Goal: Use online tool/utility

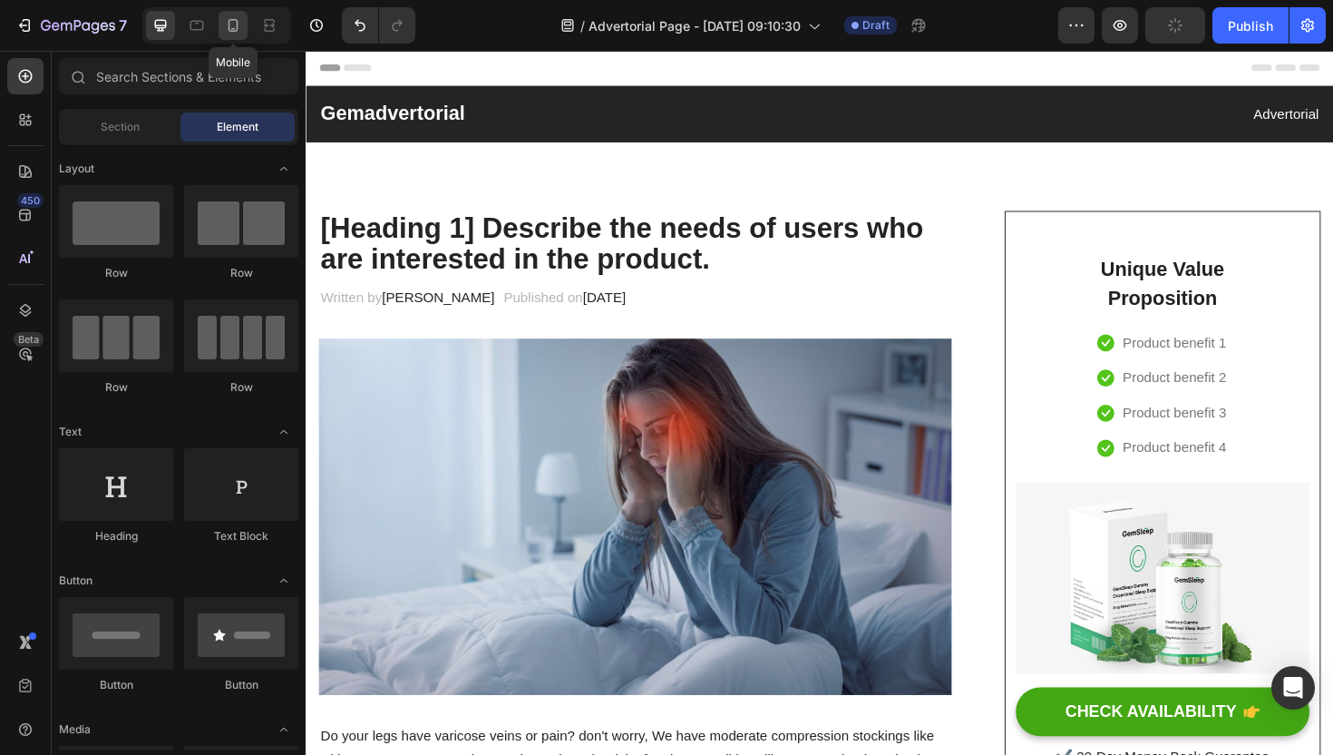
click at [235, 30] on icon at bounding box center [234, 25] width 10 height 13
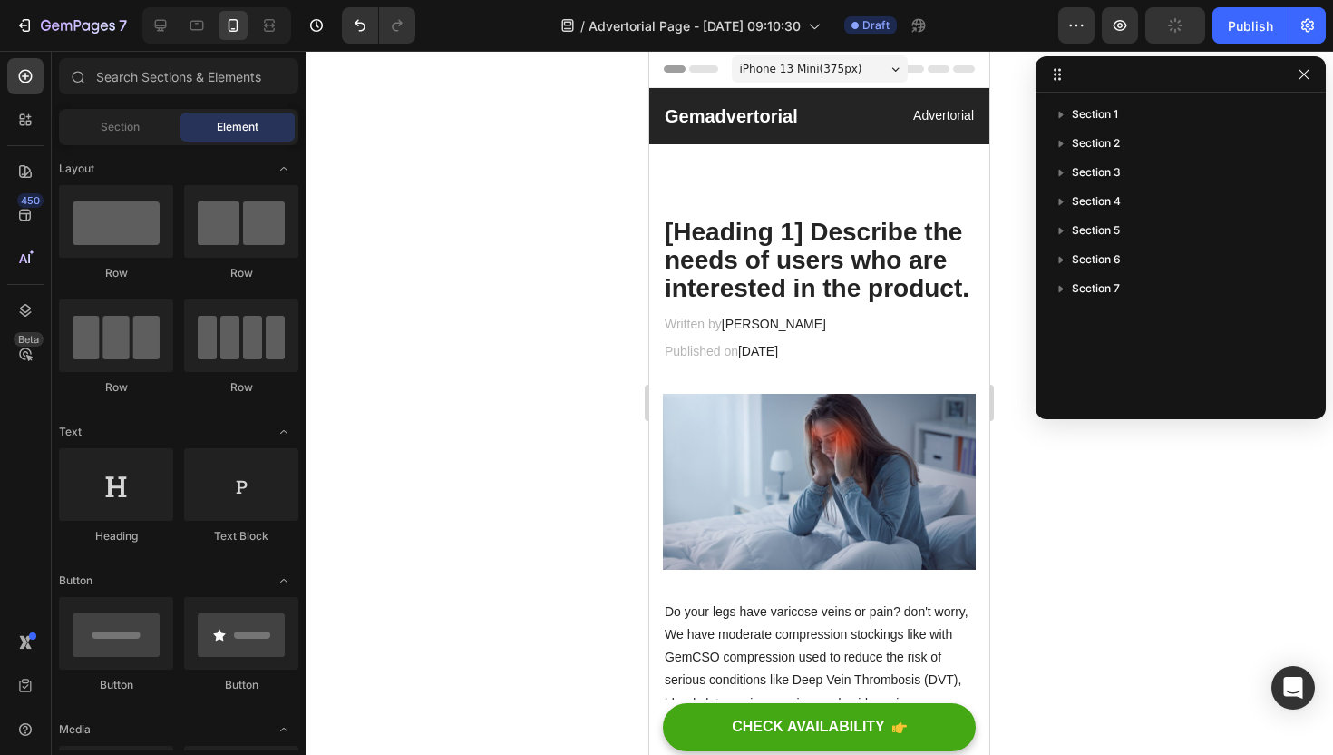
click at [785, 65] on span "iPhone 13 Mini ( 375 px)" at bounding box center [801, 69] width 122 height 18
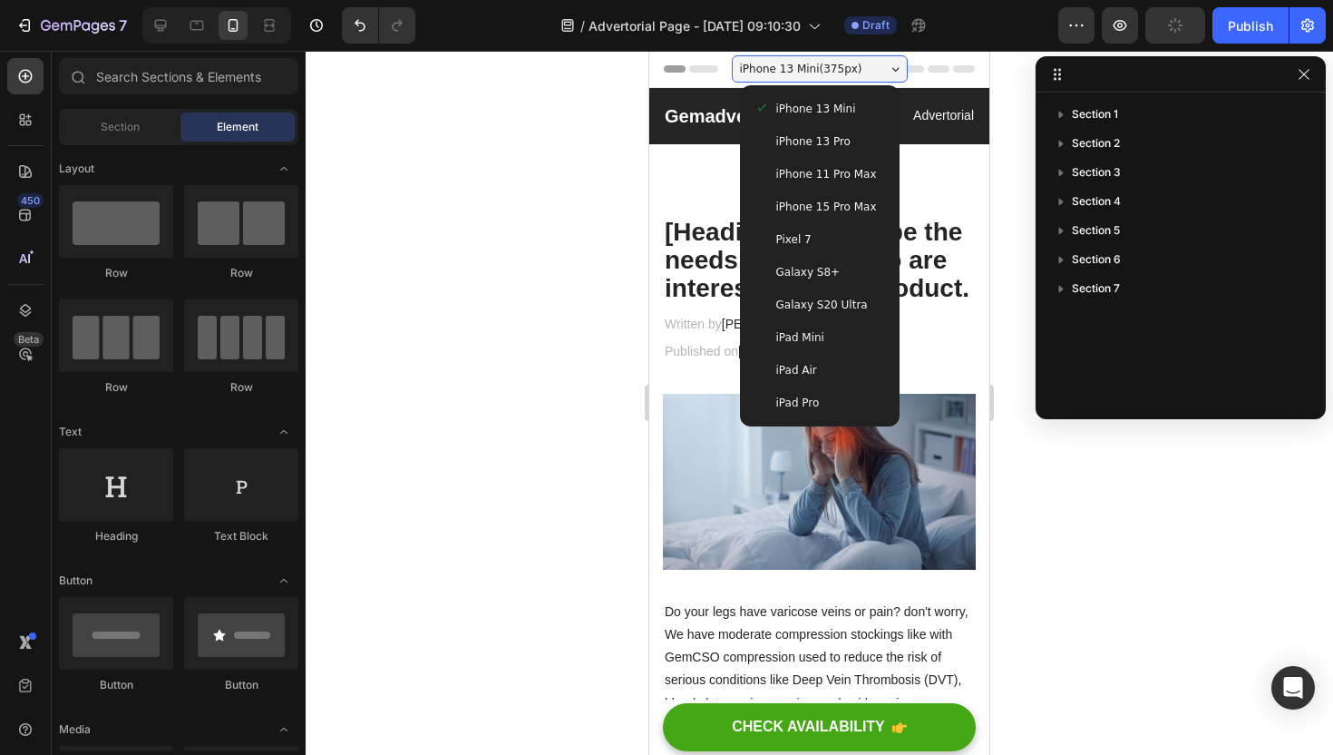
click at [827, 141] on span "iPhone 13 Pro" at bounding box center [813, 141] width 74 height 18
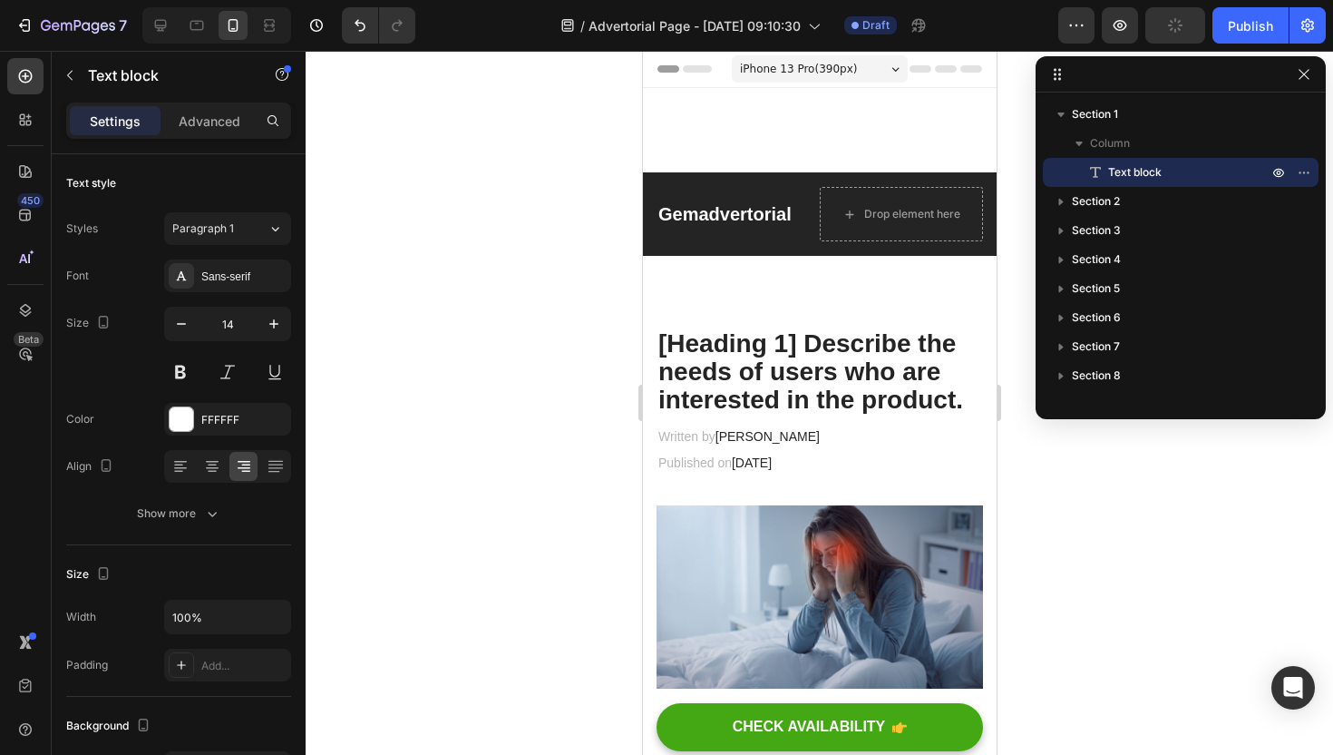
click at [824, 67] on span "iPhone 13 Pro ( 390 px)" at bounding box center [797, 69] width 117 height 18
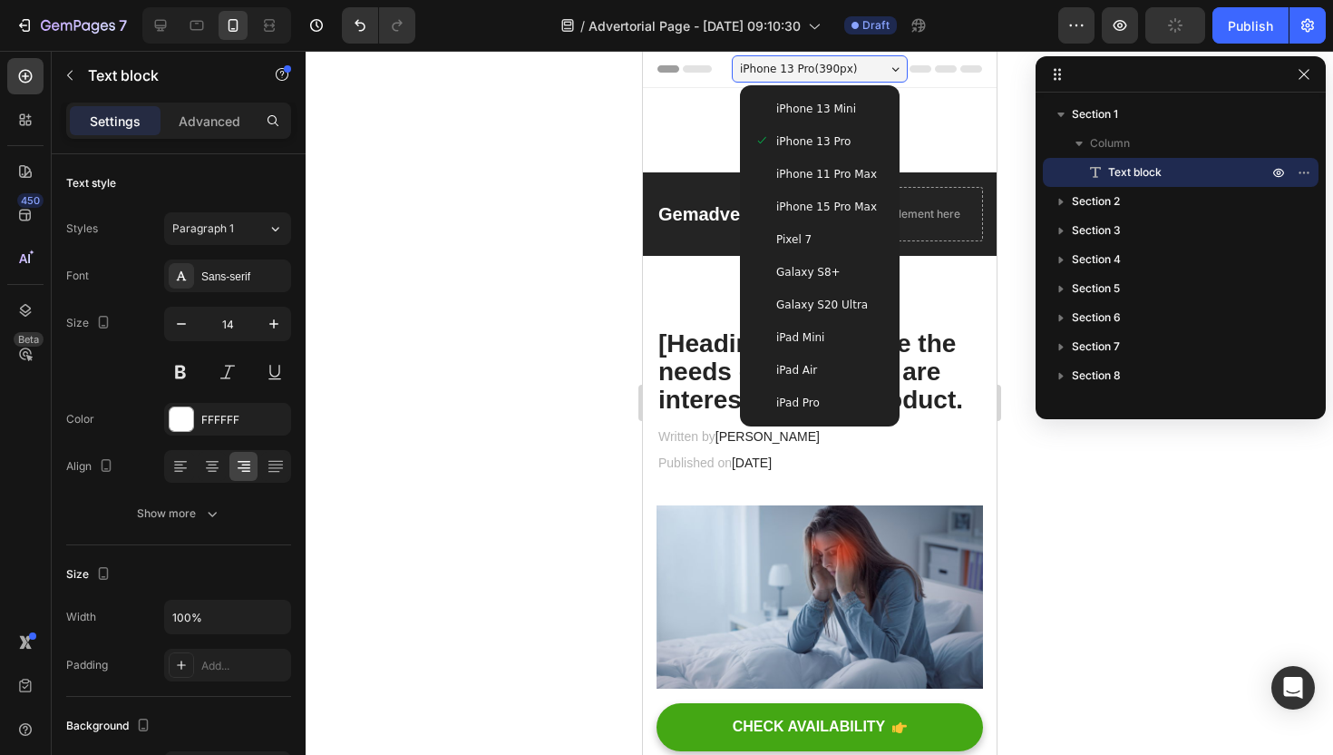
click at [802, 232] on span "Pixel 7" at bounding box center [792, 239] width 35 height 18
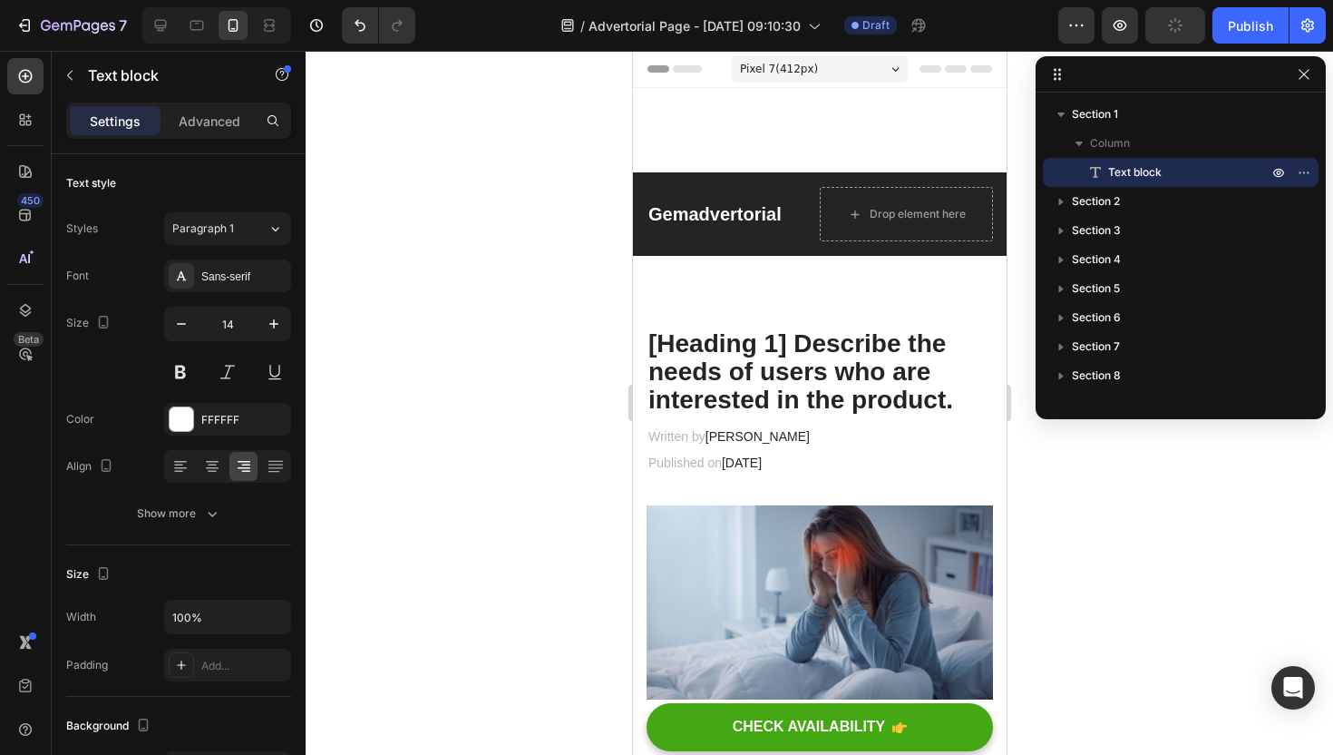
click at [802, 65] on span "Pixel 7 ( 412 px)" at bounding box center [778, 69] width 78 height 18
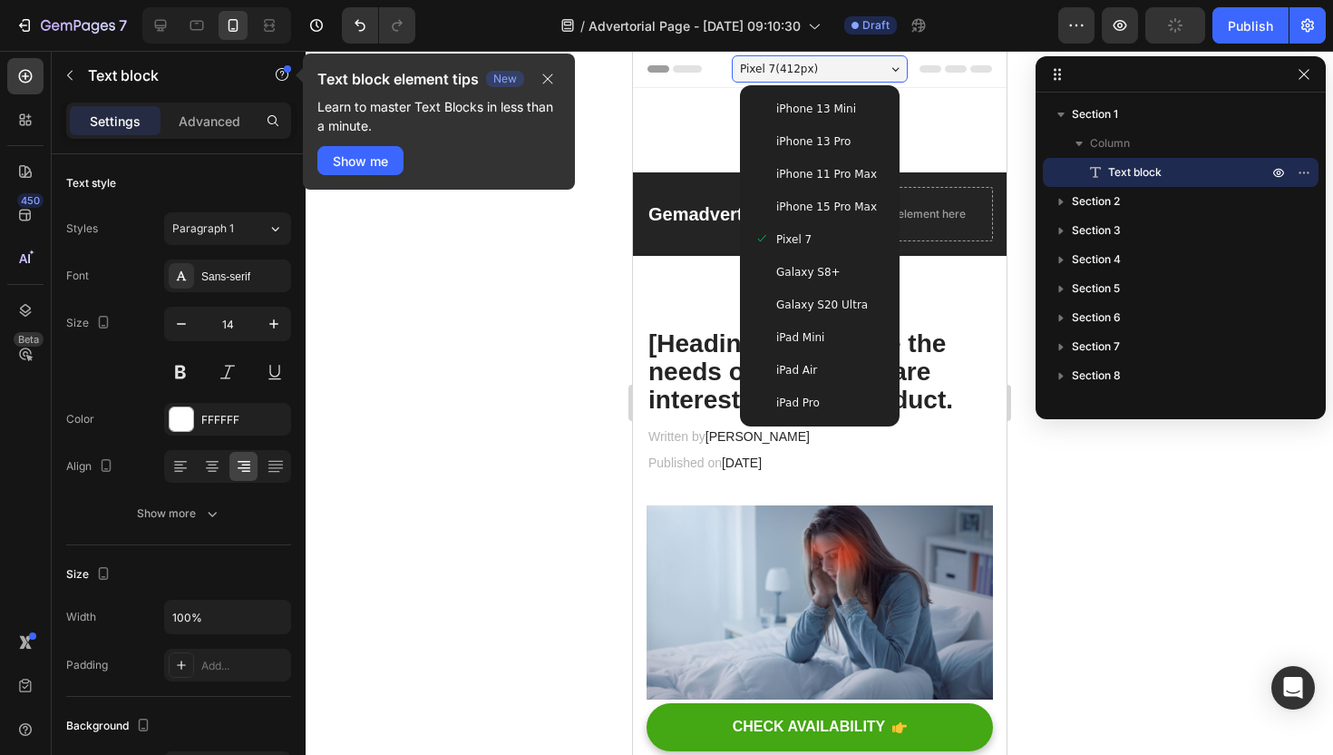
click at [823, 212] on span "iPhone 15 Pro Max" at bounding box center [825, 207] width 101 height 18
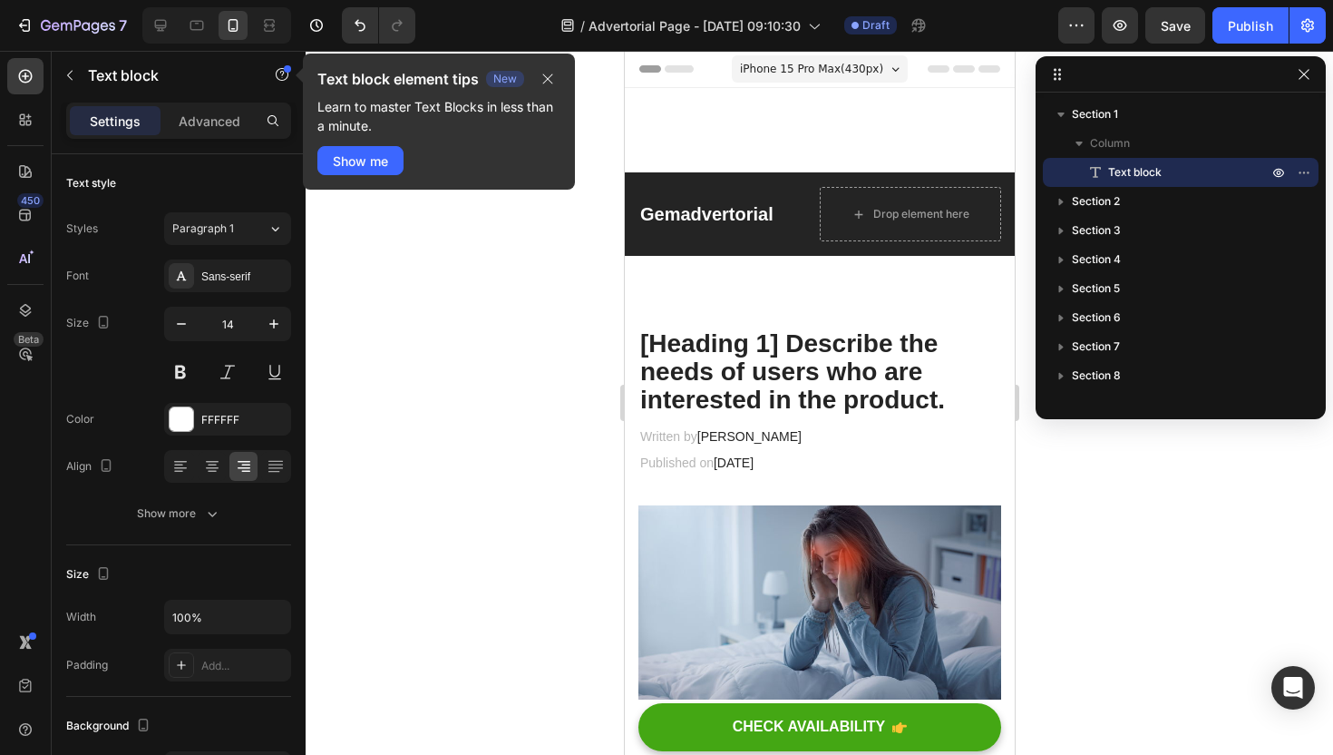
click at [804, 68] on span "iPhone 15 Pro Max ( 430 px)" at bounding box center [810, 69] width 143 height 18
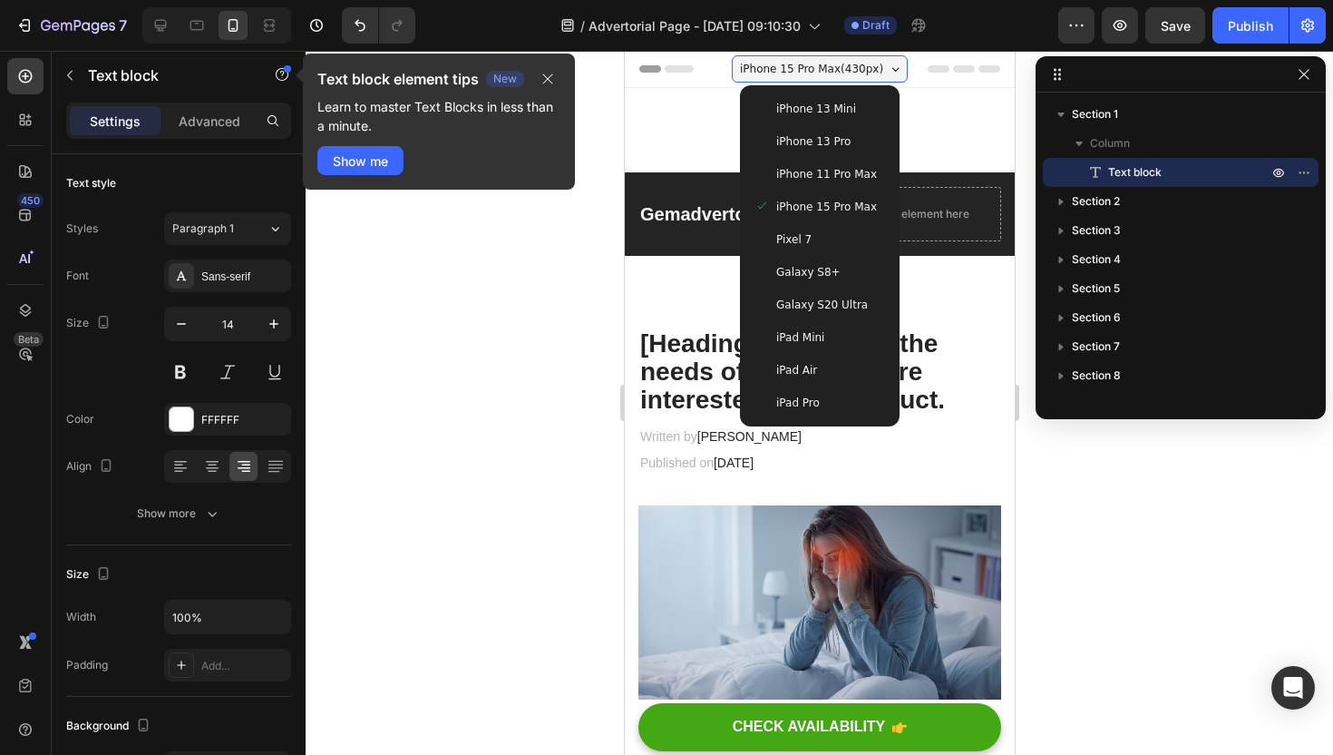
click at [794, 113] on span "iPhone 13 Mini" at bounding box center [815, 109] width 80 height 18
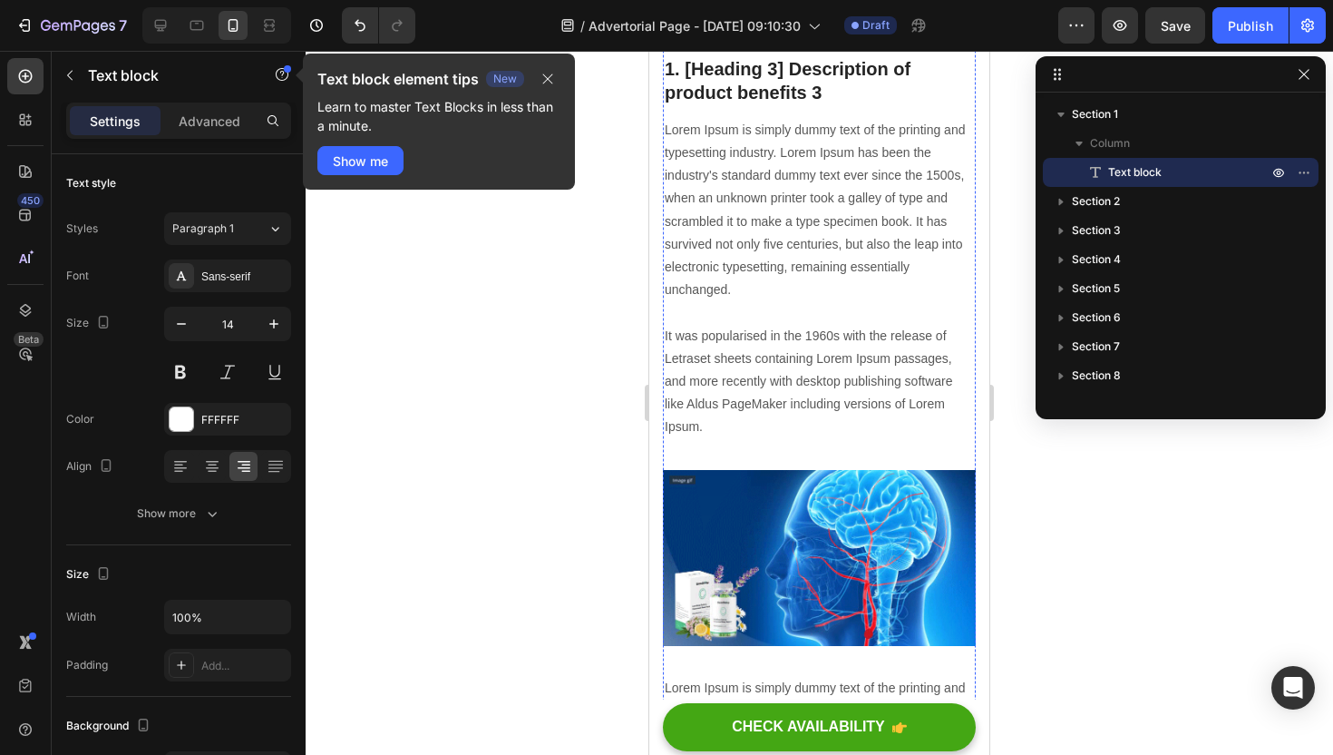
scroll to position [3287, 0]
